Goal: Find contact information: Find contact information

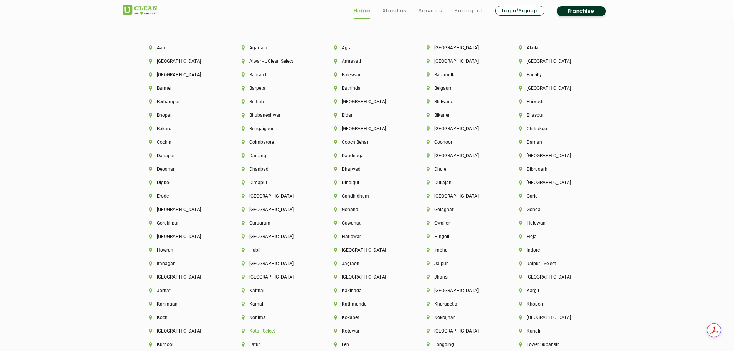
scroll to position [1773, 0]
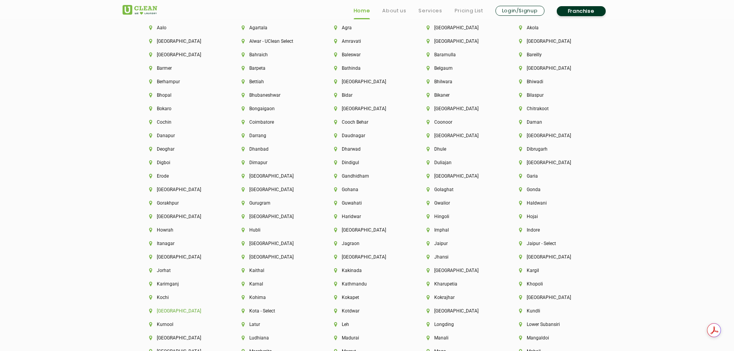
click at [170, 311] on li "[GEOGRAPHIC_DATA]" at bounding box center [182, 310] width 66 height 5
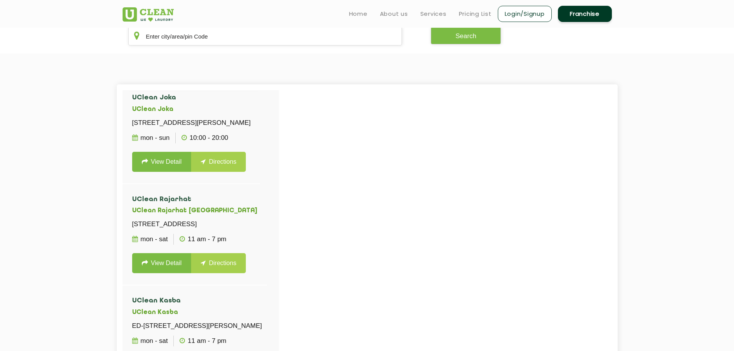
scroll to position [2158, 0]
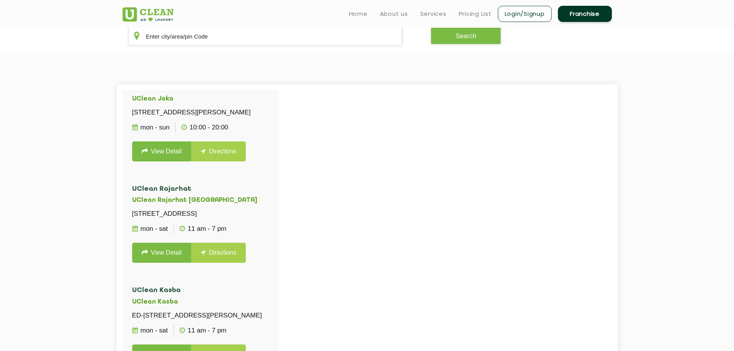
copy h5 "UClean Mudiali"
drag, startPoint x: 188, startPoint y: 217, endPoint x: 134, endPoint y: 205, distance: 55.2
click at [134, 16] on p "[STREET_ADDRESS][PERSON_NAME]" at bounding box center [191, 10] width 119 height 11
copy p "[STREET_ADDRESS][PERSON_NAME]"
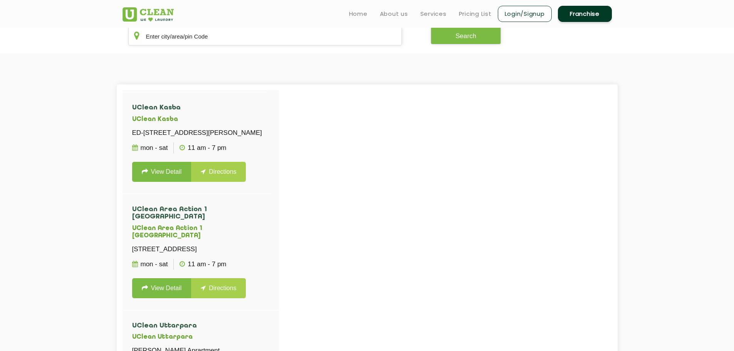
scroll to position [2351, 0]
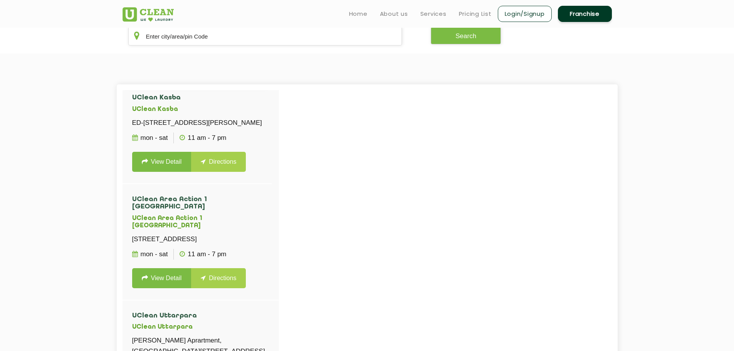
copy h5 "UClean Rajarhat [GEOGRAPHIC_DATA]"
drag, startPoint x: 199, startPoint y: 222, endPoint x: 131, endPoint y: 222, distance: 67.8
click at [131, 82] on li "UClean Rajarhat UClean Rajarhat [STREET_ADDRESS] Jamindari, [GEOGRAPHIC_DATA], …" at bounding box center [195, 31] width 145 height 101
drag, startPoint x: 256, startPoint y: 258, endPoint x: 133, endPoint y: 237, distance: 124.7
click at [133, 27] on p "[STREET_ADDRESS]" at bounding box center [194, 21] width 125 height 11
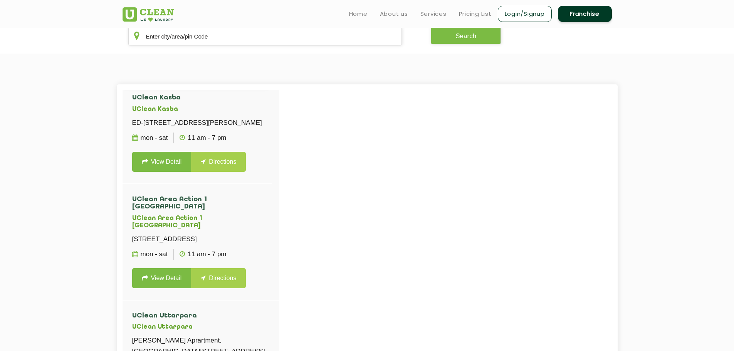
copy p "[STREET_ADDRESS]"
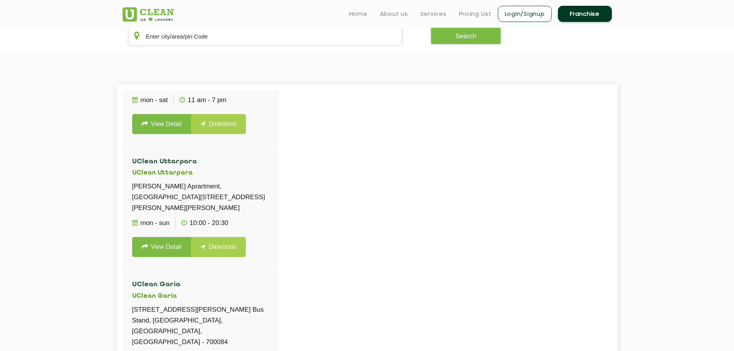
scroll to position [2544, 0]
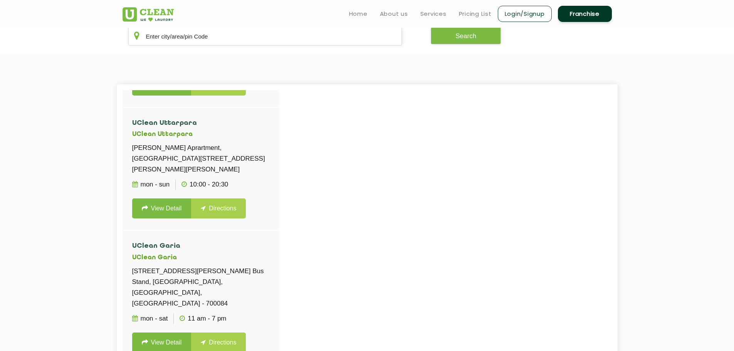
drag, startPoint x: 173, startPoint y: 153, endPoint x: 132, endPoint y: 154, distance: 40.9
copy h5 "UClean Kasba"
drag, startPoint x: 173, startPoint y: 188, endPoint x: 125, endPoint y: 168, distance: 51.8
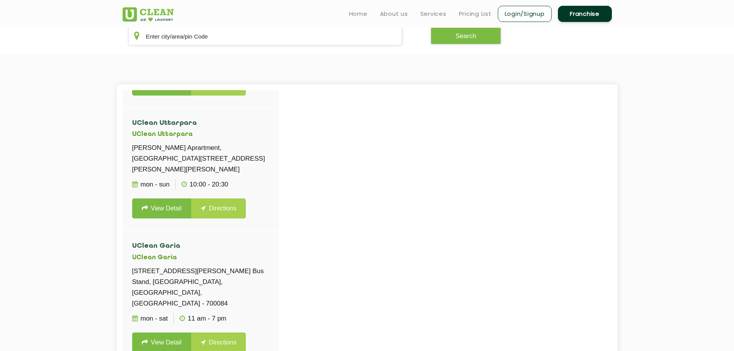
copy p "ED-[STREET_ADDRESS][PERSON_NAME]"
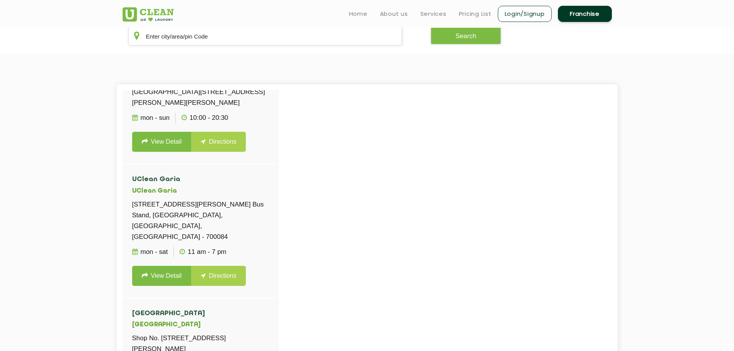
scroll to position [2621, 0]
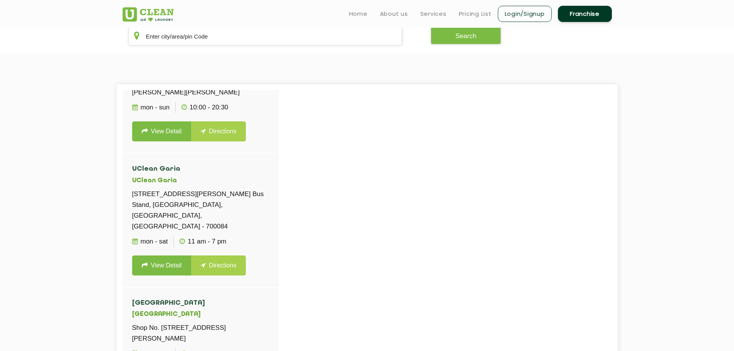
drag, startPoint x: 224, startPoint y: 199, endPoint x: 131, endPoint y: 198, distance: 92.9
copy h5 "UClean Area Action 1 [GEOGRAPHIC_DATA]"
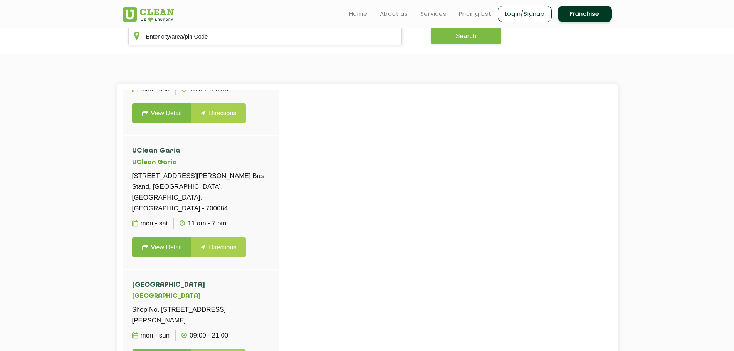
scroll to position [2659, 0]
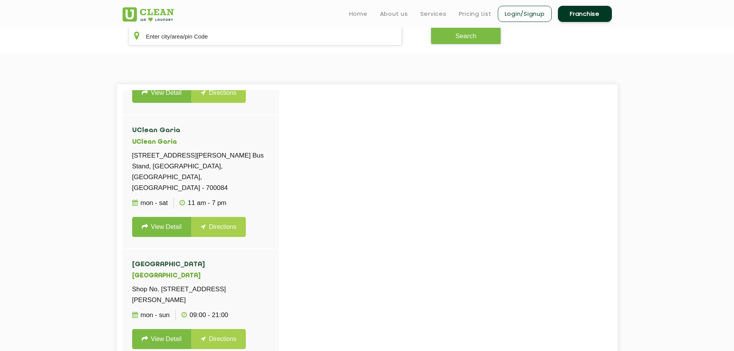
drag, startPoint x: 160, startPoint y: 196, endPoint x: 134, endPoint y: 174, distance: 34.2
copy p "[STREET_ADDRESS]"
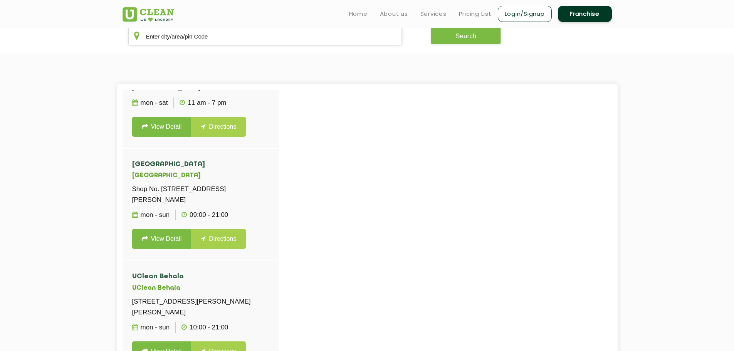
scroll to position [2775, 0]
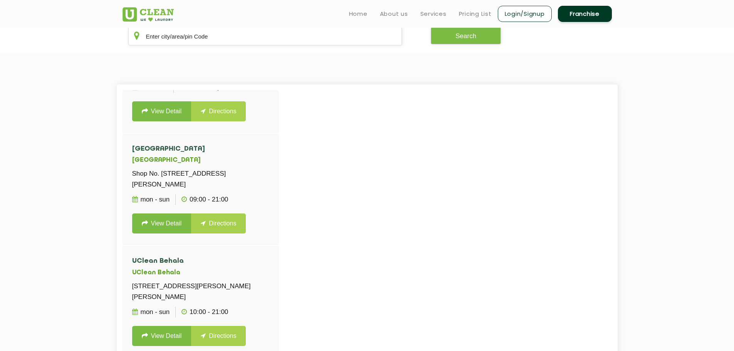
drag, startPoint x: 179, startPoint y: 168, endPoint x: 133, endPoint y: 172, distance: 46.8
copy h5 "UClean Uttarpara"
drag, startPoint x: 198, startPoint y: 202, endPoint x: 133, endPoint y: 180, distance: 68.9
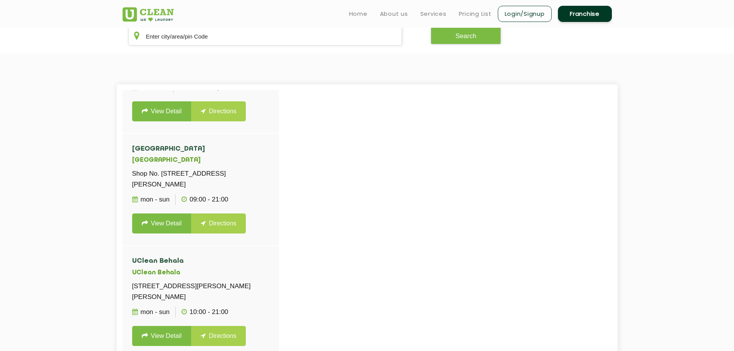
copy p "[PERSON_NAME] Aprartment, [GEOGRAPHIC_DATA][STREET_ADDRESS][PERSON_NAME][PERSON…"
drag, startPoint x: 170, startPoint y: 290, endPoint x: 130, endPoint y: 291, distance: 39.7
click at [130, 133] on li "UClean Garia UClean Garia [STREET_ADDRESS][PERSON_NAME] Bus Stand, [GEOGRAPHIC_…" at bounding box center [201, 67] width 156 height 134
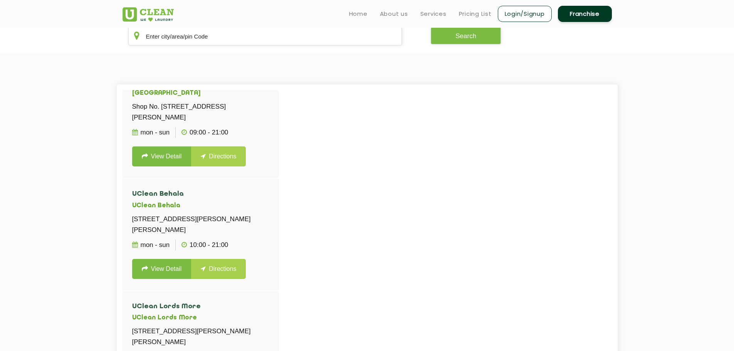
scroll to position [2852, 0]
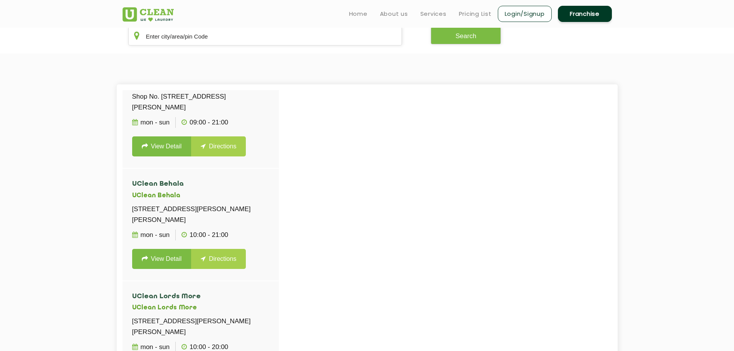
drag, startPoint x: 244, startPoint y: 238, endPoint x: 131, endPoint y: 231, distance: 113.1
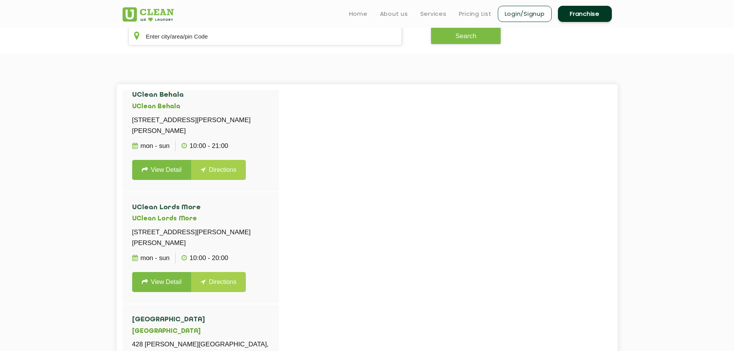
scroll to position [3006, 0]
drag, startPoint x: 205, startPoint y: 172, endPoint x: 132, endPoint y: 172, distance: 73.2
drag, startPoint x: 258, startPoint y: 219, endPoint x: 131, endPoint y: 188, distance: 130.8
click at [131, 80] on li "[GEOGRAPHIC_DATA] No. [STREET_ADDRESS][PERSON_NAME] Mon - Sun 09:00 - 21:00 Vie…" at bounding box center [201, 24] width 156 height 112
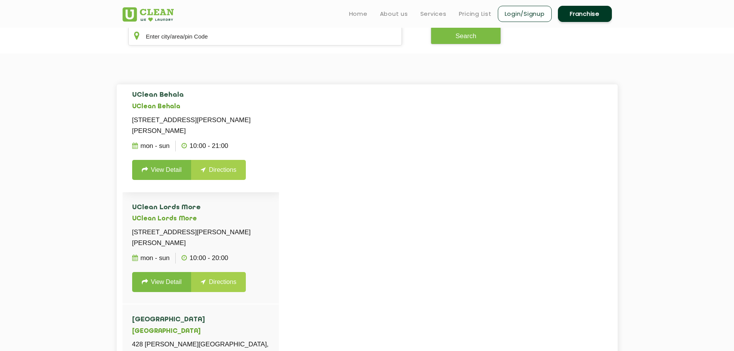
scroll to position [3160, 0]
drag, startPoint x: 175, startPoint y: 152, endPoint x: 133, endPoint y: 151, distance: 41.6
click at [133, 111] on h5 "UClean Behala" at bounding box center [200, 106] width 137 height 7
drag, startPoint x: 233, startPoint y: 177, endPoint x: 131, endPoint y: 167, distance: 102.2
click at [131, 167] on li "[GEOGRAPHIC_DATA][STREET_ADDRESS][PERSON_NAME][PERSON_NAME] Mon - Sun 10:00 - 2…" at bounding box center [201, 136] width 156 height 112
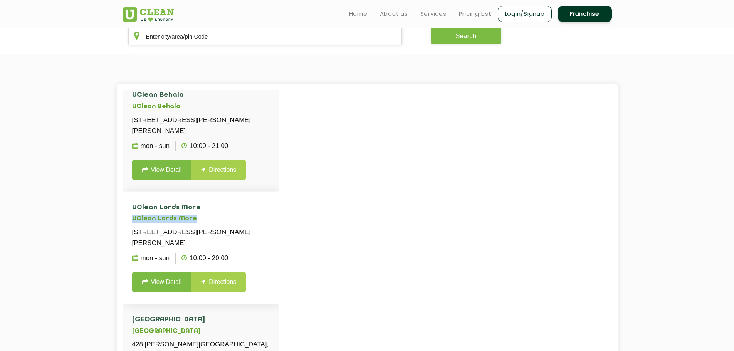
drag, startPoint x: 188, startPoint y: 264, endPoint x: 131, endPoint y: 265, distance: 57.8
click at [131, 265] on li "UClean Lords More UClean Lords More [STREET_ADDRESS][PERSON_NAME][PERSON_NAME] …" at bounding box center [201, 248] width 156 height 112
drag, startPoint x: 227, startPoint y: 265, endPoint x: 129, endPoint y: 245, distance: 99.6
click at [129, 245] on li "UClean Lords More UClean Lords More [STREET_ADDRESS][PERSON_NAME][PERSON_NAME] …" at bounding box center [201, 248] width 156 height 112
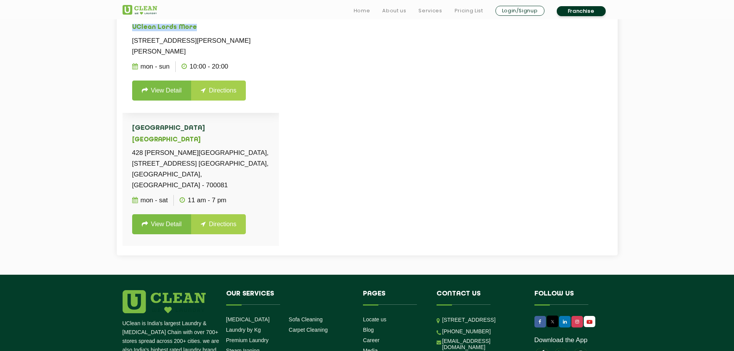
scroll to position [352, 0]
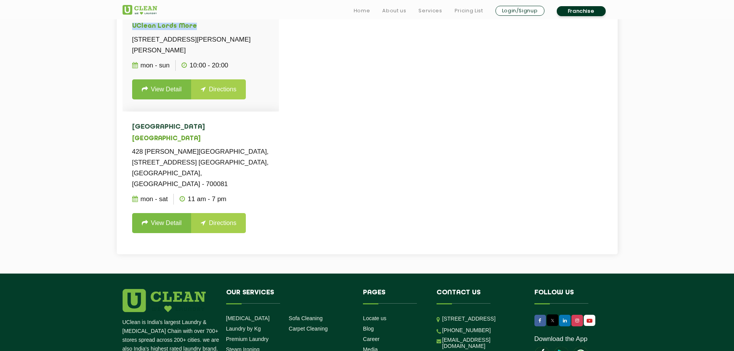
drag, startPoint x: 210, startPoint y: 161, endPoint x: 133, endPoint y: 163, distance: 77.5
click at [133, 143] on h5 "[GEOGRAPHIC_DATA]" at bounding box center [200, 138] width 137 height 7
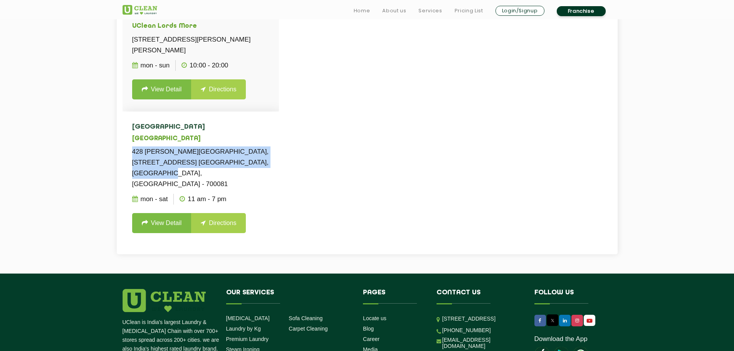
drag, startPoint x: 243, startPoint y: 186, endPoint x: 130, endPoint y: 175, distance: 113.5
click at [130, 175] on li "[STREET_ADDRESS][PERSON_NAME] [GEOGRAPHIC_DATA], [GEOGRAPHIC_DATA], [GEOGRAPHIC…" at bounding box center [201, 179] width 156 height 134
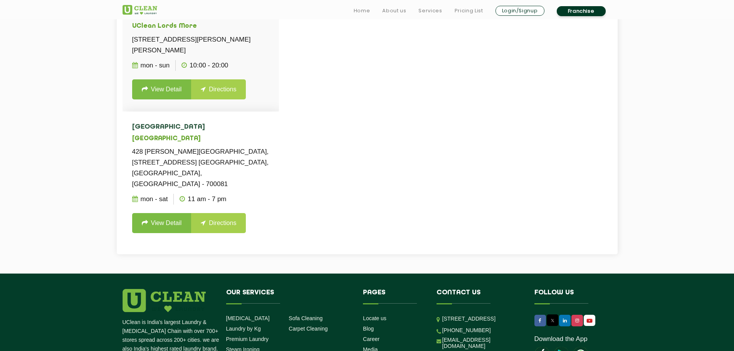
click at [244, 190] on ul "Mon - Sat 11 AM - 7 PM" at bounding box center [200, 199] width 137 height 19
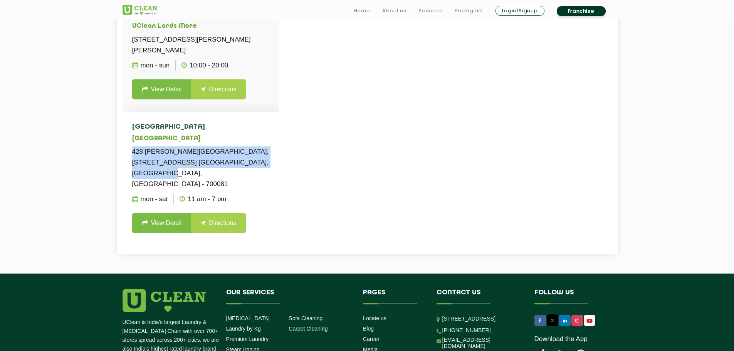
drag, startPoint x: 244, startPoint y: 187, endPoint x: 133, endPoint y: 177, distance: 111.4
click at [133, 177] on p "428 [PERSON_NAME][GEOGRAPHIC_DATA], [STREET_ADDRESS] [GEOGRAPHIC_DATA], [GEOGRA…" at bounding box center [200, 167] width 137 height 43
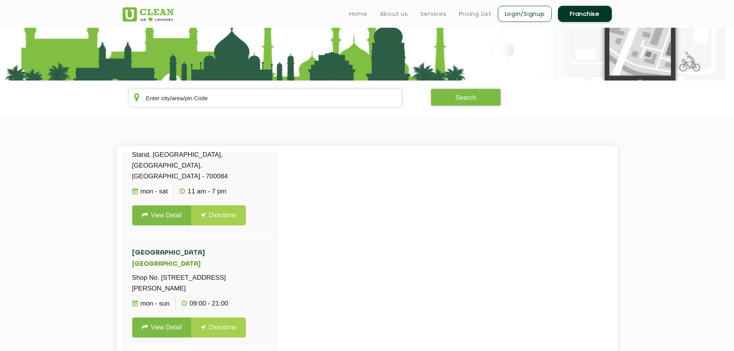
scroll to position [82, 0]
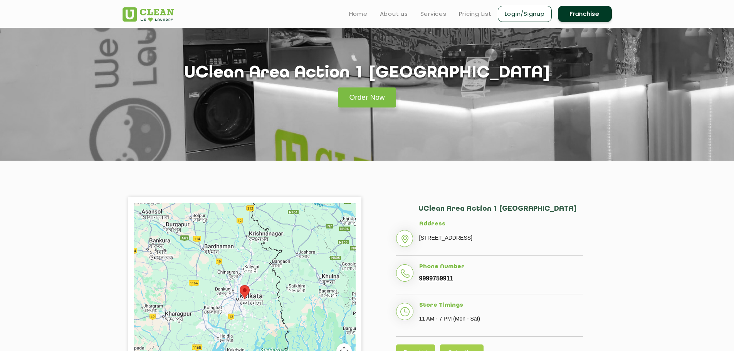
scroll to position [39, 0]
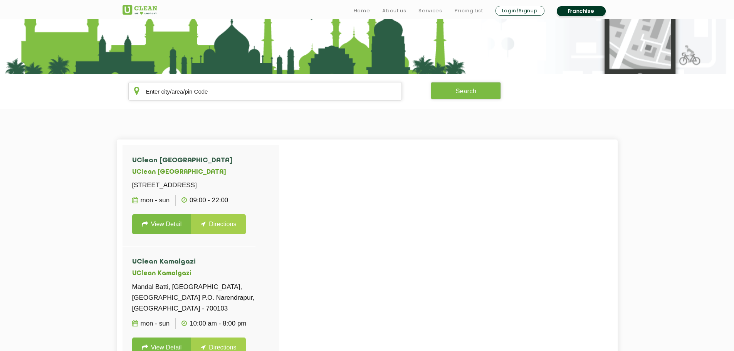
scroll to position [121, 0]
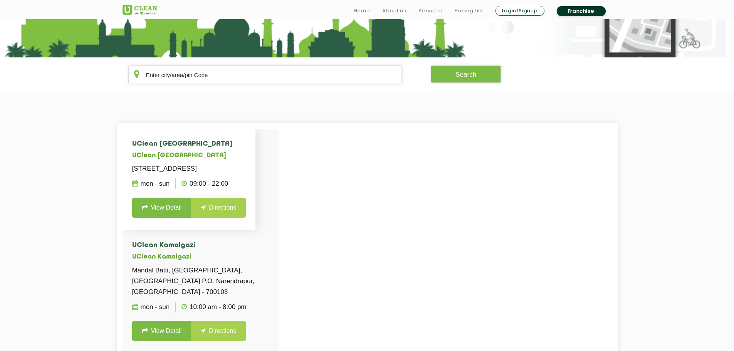
click at [169, 218] on link "View Detail" at bounding box center [161, 208] width 59 height 20
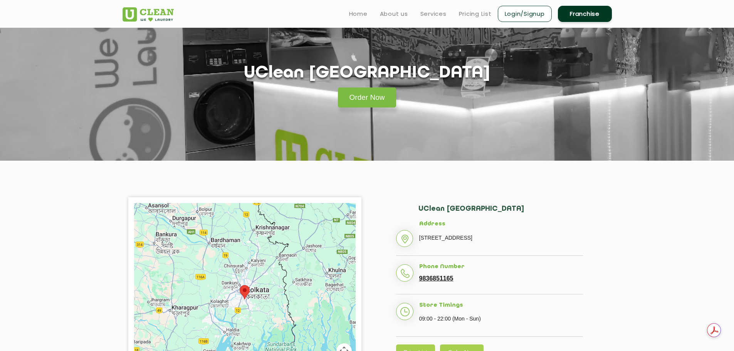
scroll to position [39, 0]
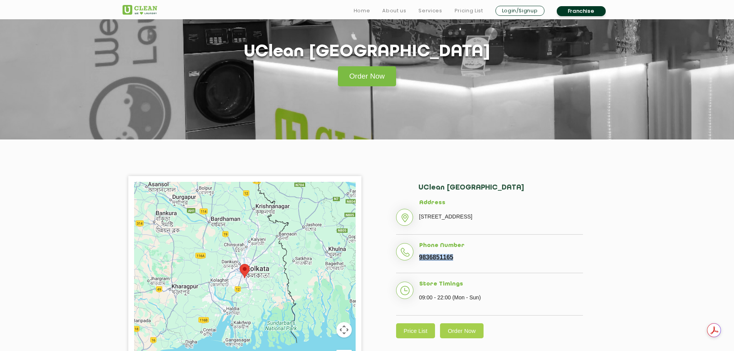
drag, startPoint x: 455, startPoint y: 258, endPoint x: 416, endPoint y: 257, distance: 39.3
click at [416, 257] on li "Phone Number [PHONE_NUMBER]" at bounding box center [489, 257] width 187 height 31
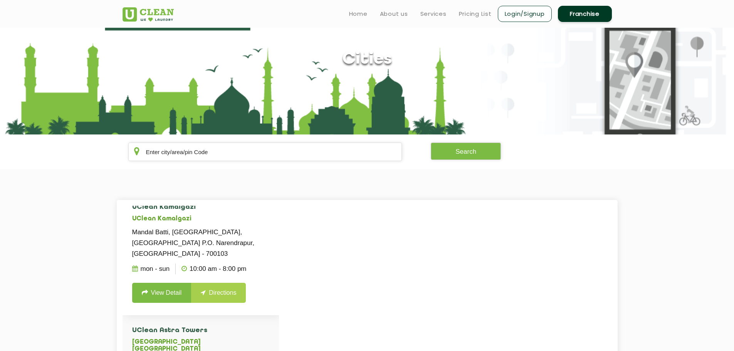
scroll to position [116, 0]
click at [175, 303] on link "View Detail" at bounding box center [161, 292] width 59 height 20
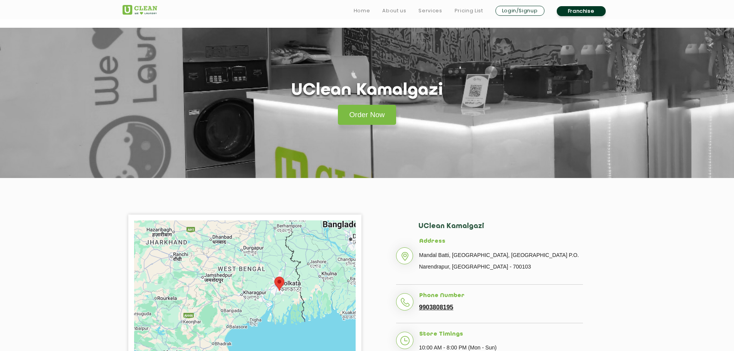
scroll to position [39, 0]
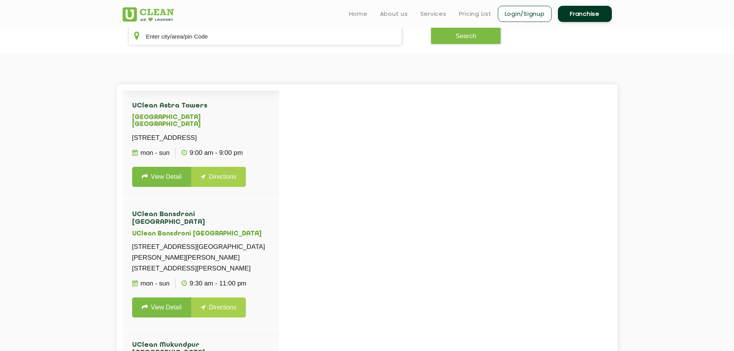
scroll to position [231, 0]
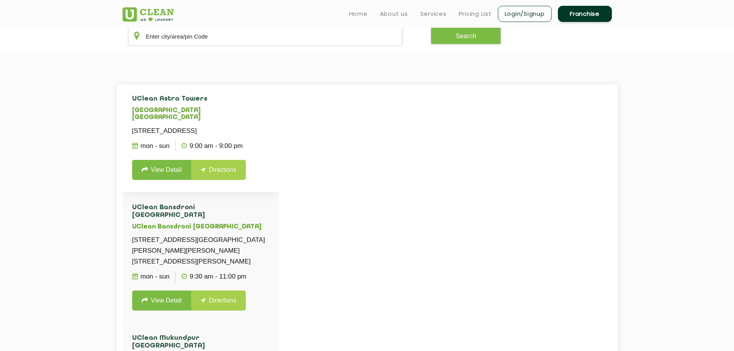
click at [158, 180] on link "View Detail" at bounding box center [161, 170] width 59 height 20
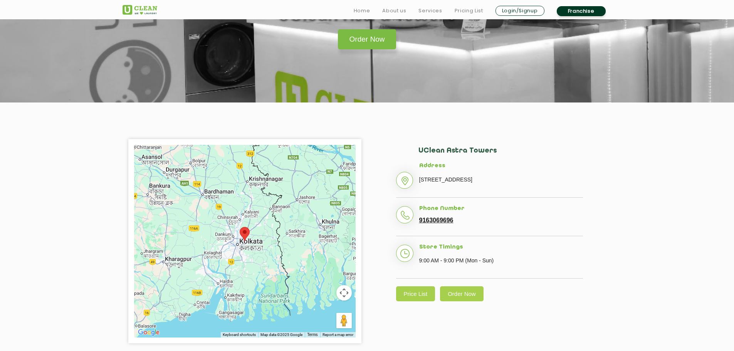
scroll to position [77, 0]
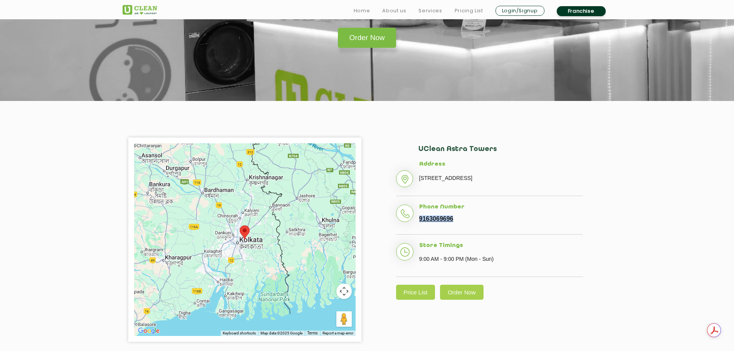
drag, startPoint x: 462, startPoint y: 230, endPoint x: 415, endPoint y: 230, distance: 47.0
click at [415, 230] on li "Phone Number [PHONE_NUMBER]" at bounding box center [489, 219] width 187 height 31
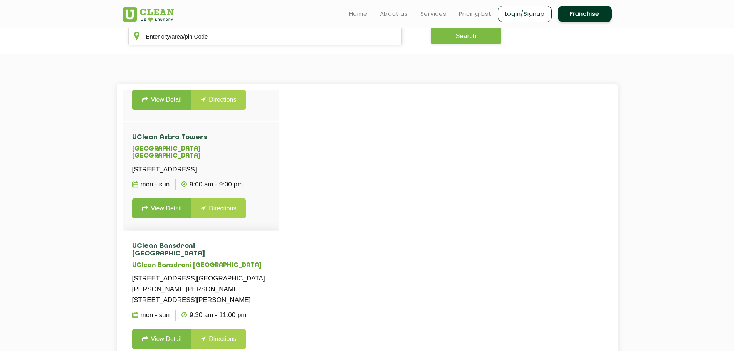
scroll to position [231, 0]
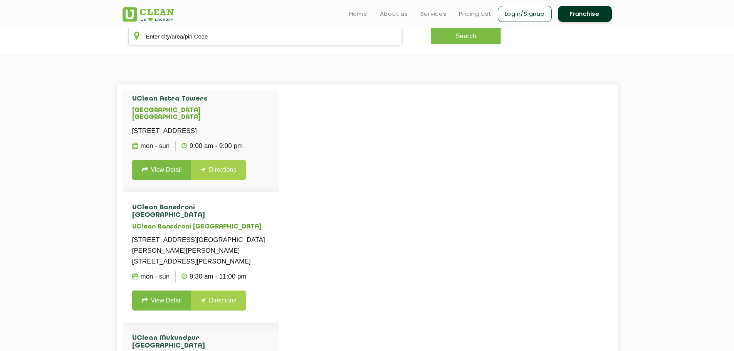
click at [170, 311] on link "View Detail" at bounding box center [161, 301] width 59 height 20
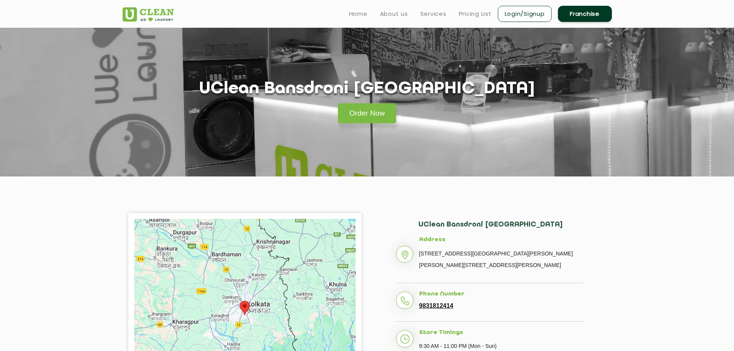
scroll to position [39, 0]
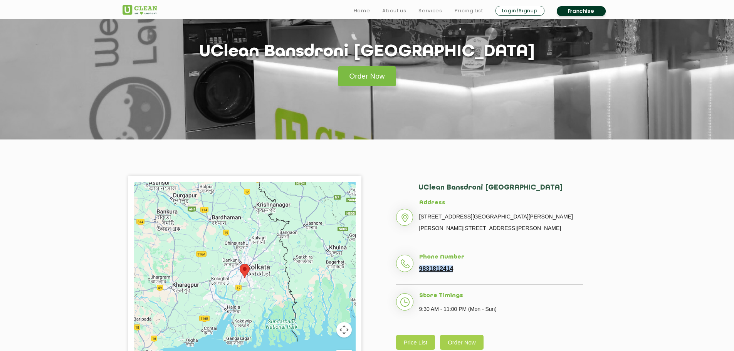
drag, startPoint x: 459, startPoint y: 268, endPoint x: 411, endPoint y: 272, distance: 48.7
click at [411, 272] on li "Phone Number [PHONE_NUMBER]" at bounding box center [489, 269] width 187 height 31
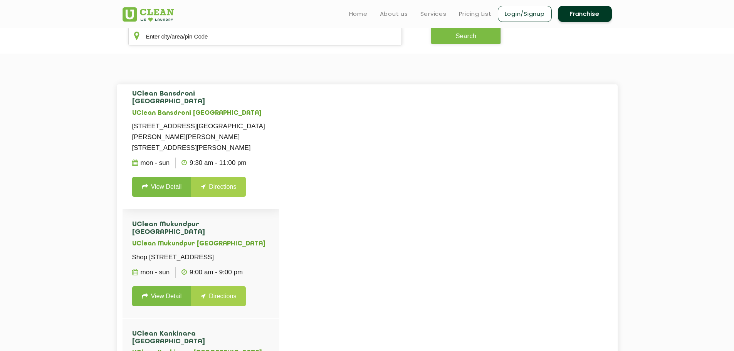
scroll to position [347, 0]
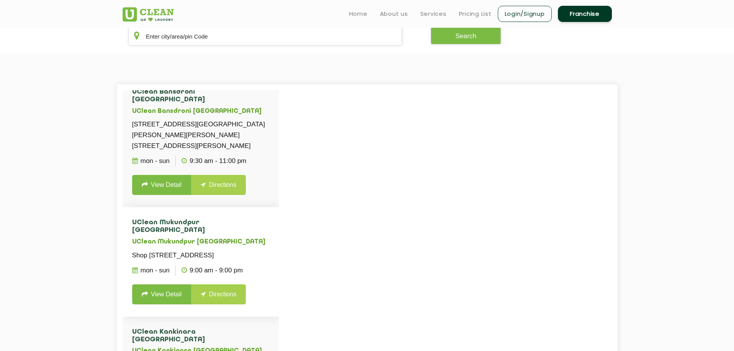
click at [163, 304] on link "View Detail" at bounding box center [161, 294] width 59 height 20
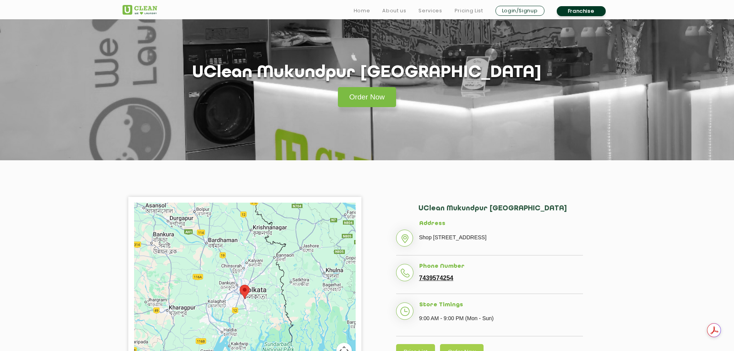
scroll to position [39, 0]
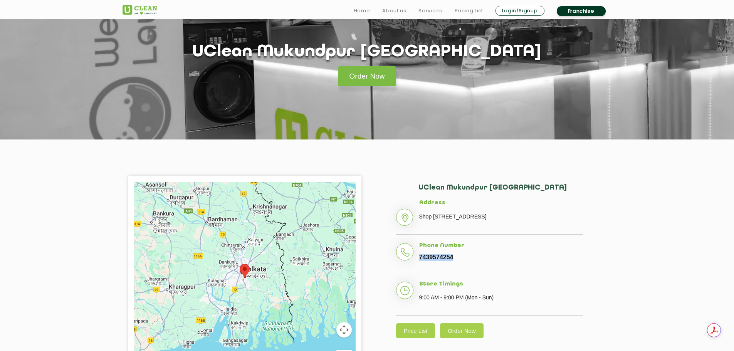
drag, startPoint x: 457, startPoint y: 269, endPoint x: 419, endPoint y: 269, distance: 37.8
click at [419, 269] on li "Phone Number [PHONE_NUMBER]" at bounding box center [489, 257] width 187 height 31
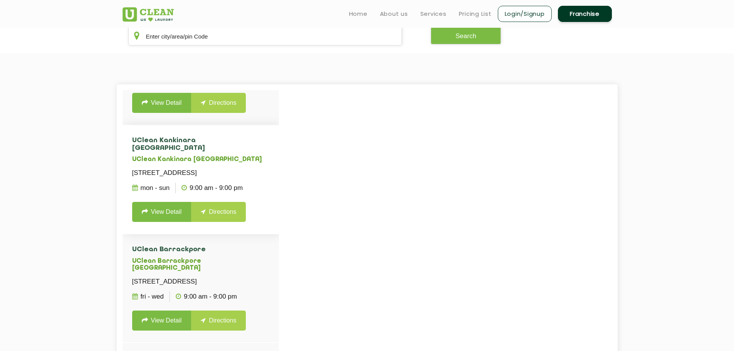
scroll to position [540, 0]
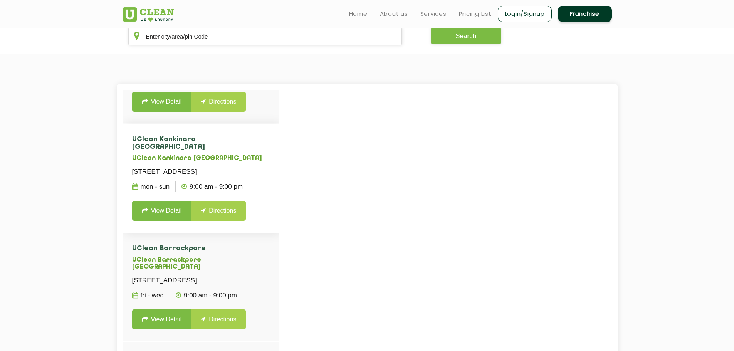
click at [174, 221] on link "View Detail" at bounding box center [161, 211] width 59 height 20
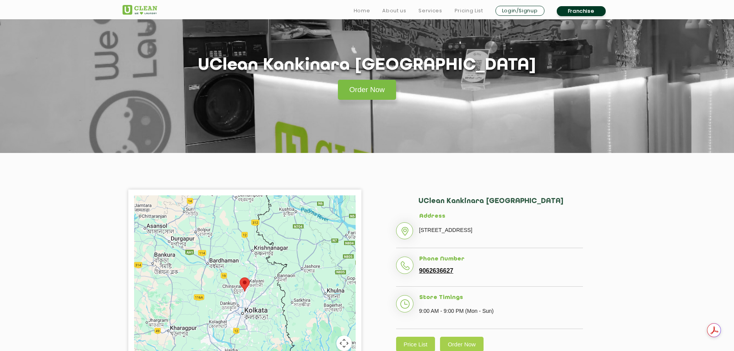
scroll to position [77, 0]
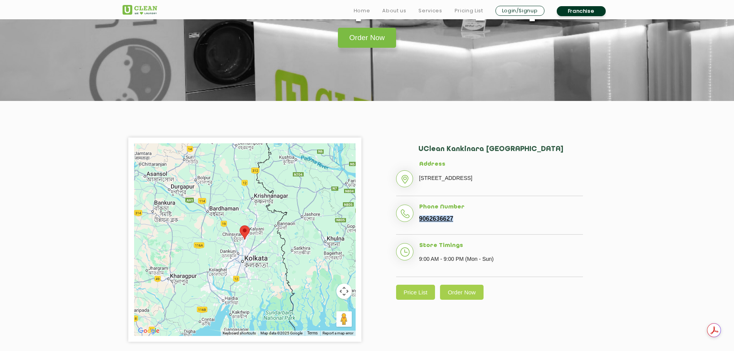
drag, startPoint x: 459, startPoint y: 232, endPoint x: 414, endPoint y: 231, distance: 44.3
click at [414, 231] on li "Phone Number [PHONE_NUMBER]" at bounding box center [489, 219] width 187 height 31
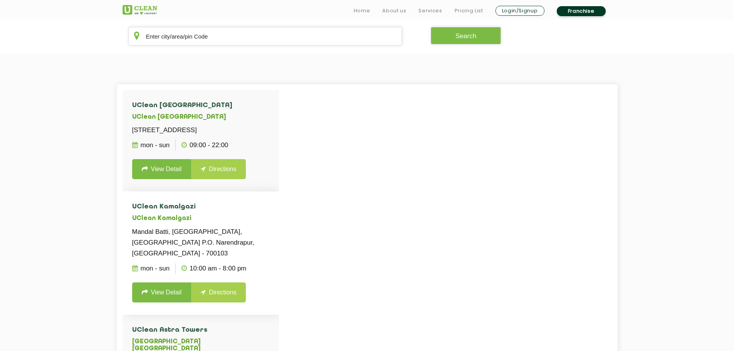
scroll to position [459, 0]
